Goal: Check status

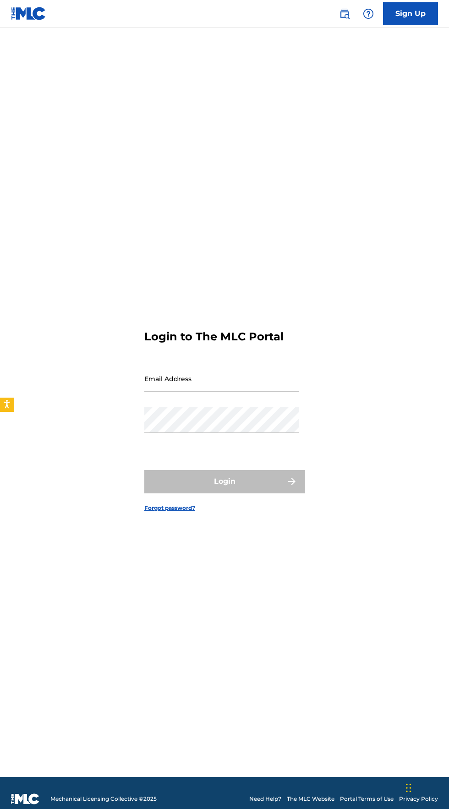
click at [224, 392] on input "Email Address" at bounding box center [221, 379] width 155 height 26
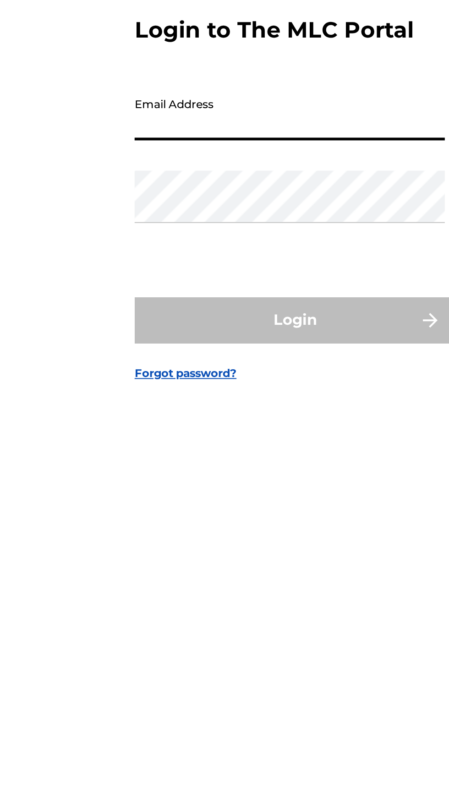
type input "[EMAIL_ADDRESS][DOMAIN_NAME]"
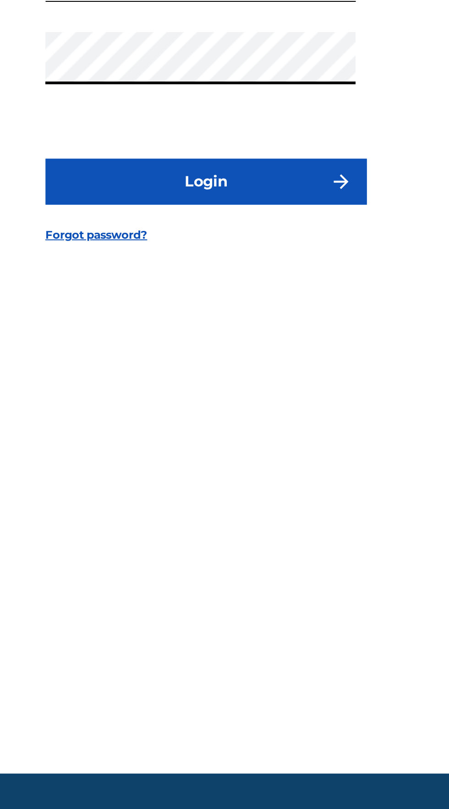
click at [239, 493] on button "Login" at bounding box center [224, 481] width 160 height 23
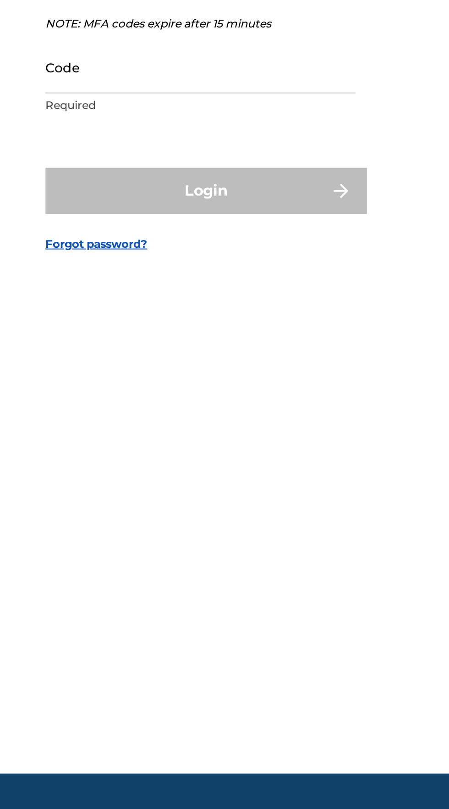
scroll to position [5, 0]
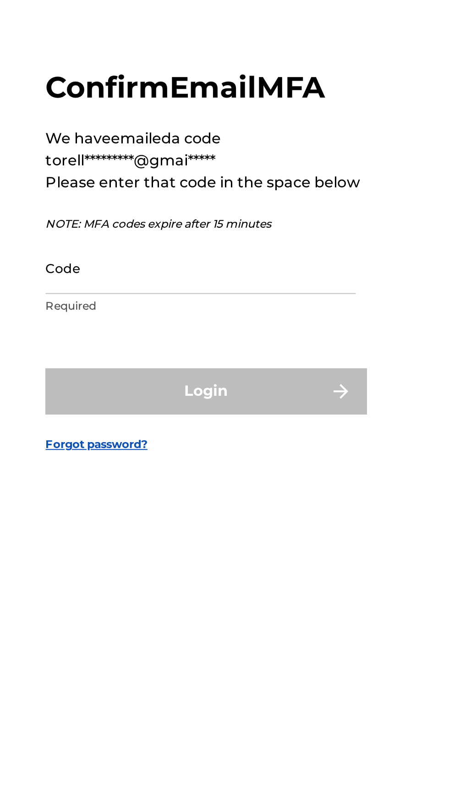
click at [166, 433] on input "Code" at bounding box center [221, 420] width 155 height 26
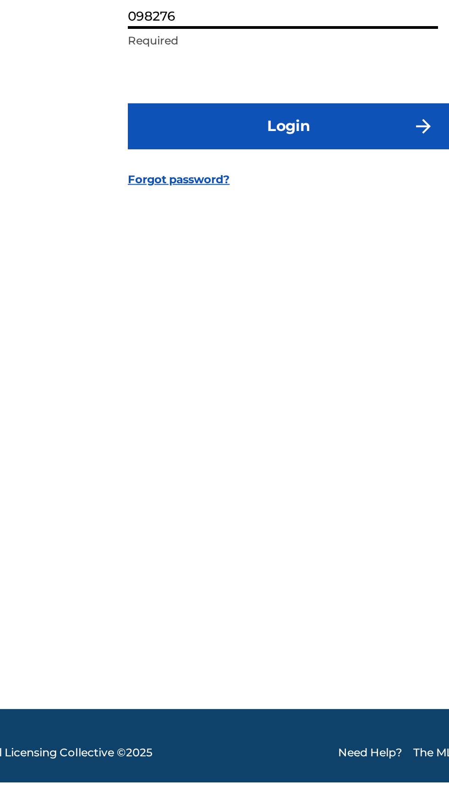
type input "098276"
click at [239, 493] on button "Login" at bounding box center [224, 481] width 160 height 23
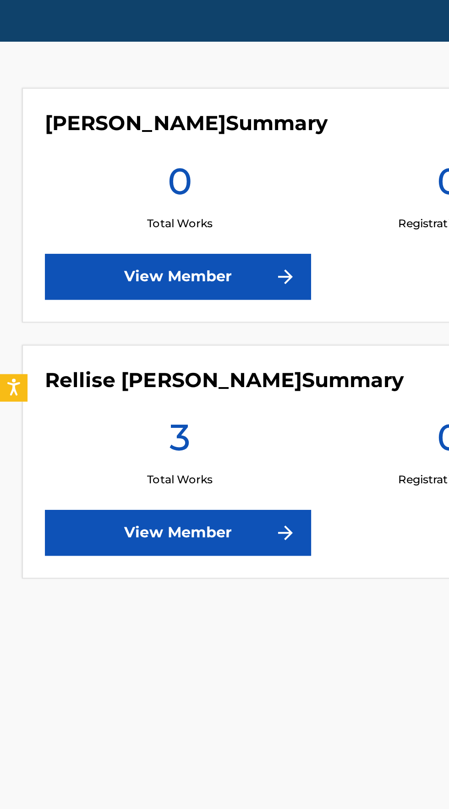
click at [114, 473] on link "View Member" at bounding box center [88, 476] width 133 height 23
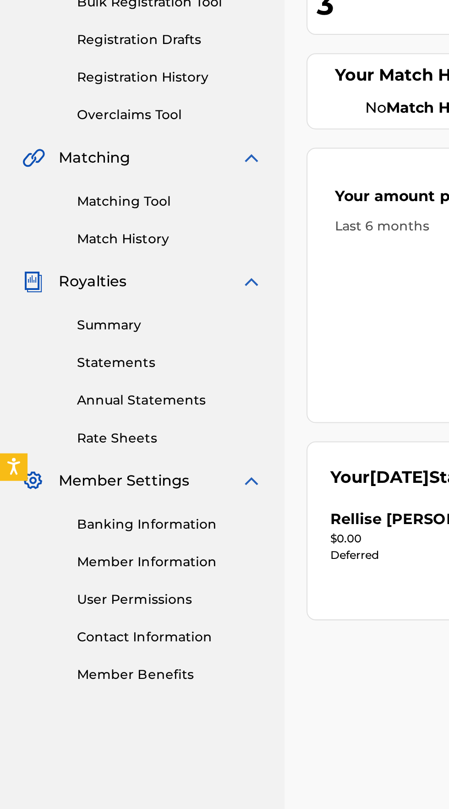
click at [62, 336] on link "Summary" at bounding box center [84, 334] width 93 height 10
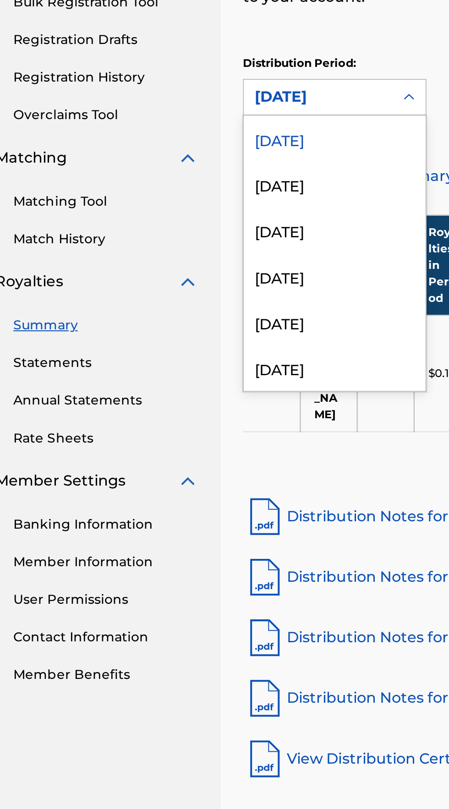
click at [192, 283] on div "[DATE]" at bounding box center [198, 286] width 91 height 23
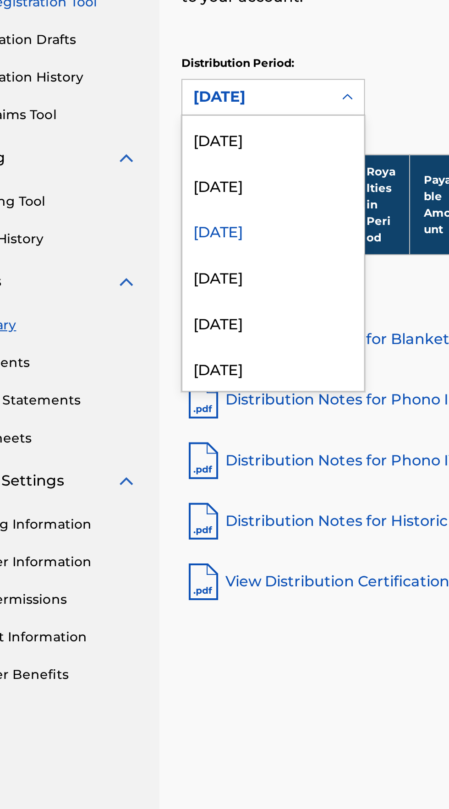
click at [191, 310] on div "[DATE]" at bounding box center [198, 309] width 91 height 23
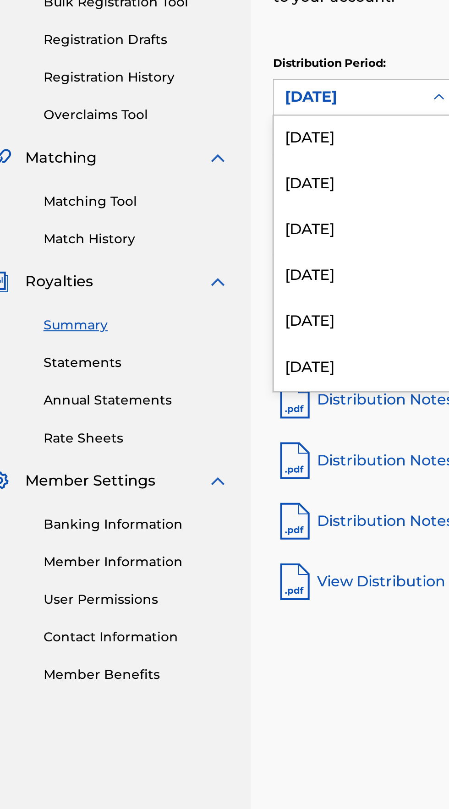
scroll to position [99, 0]
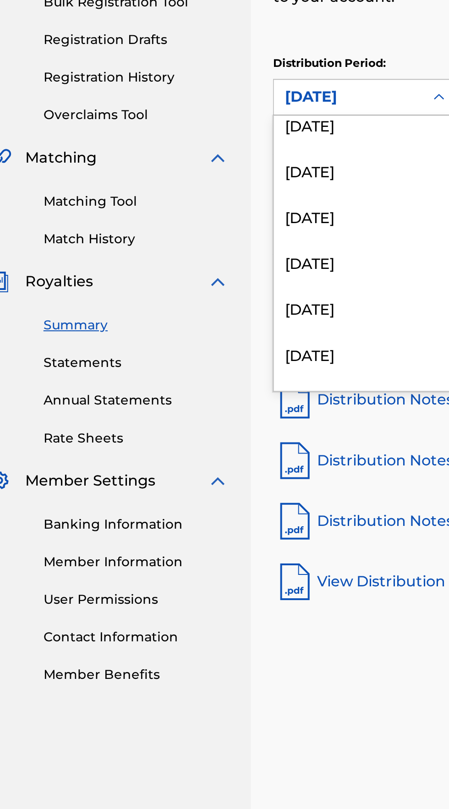
click at [190, 327] on div "[DATE]" at bounding box center [198, 324] width 91 height 23
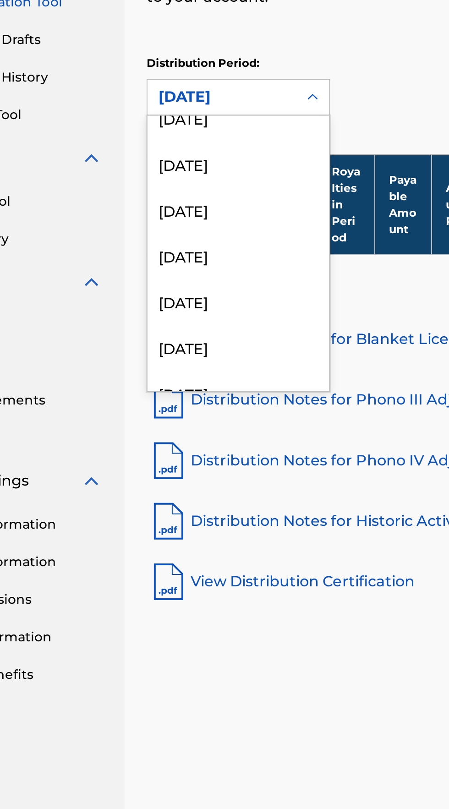
scroll to position [0, 0]
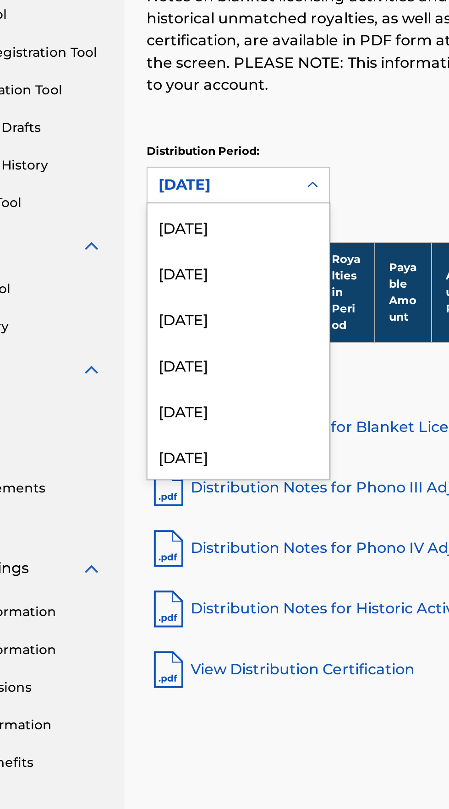
click at [210, 237] on div "[DATE]" at bounding box center [198, 240] width 91 height 23
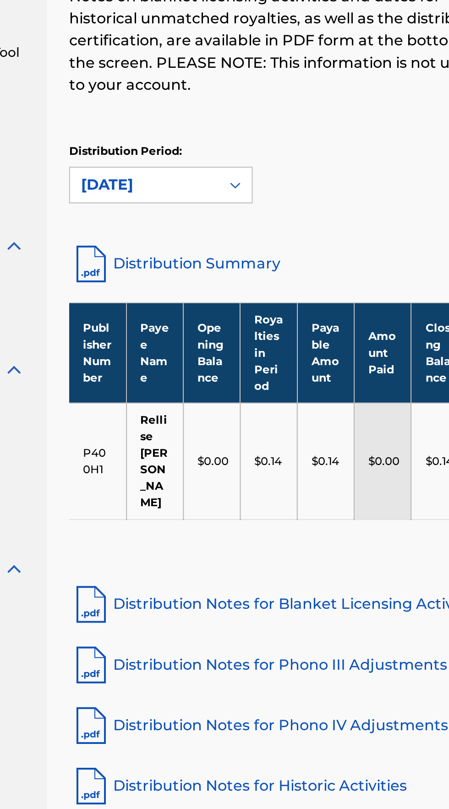
click at [227, 249] on link "Distribution Summary" at bounding box center [295, 259] width 285 height 22
